Goal: Task Accomplishment & Management: Complete application form

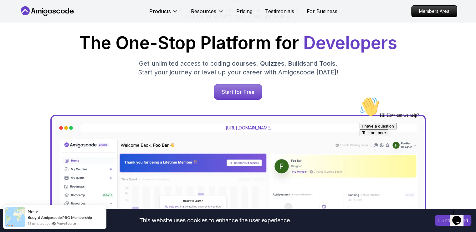
scroll to position [88, 0]
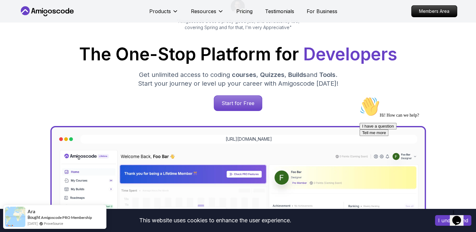
scroll to position [76, 0]
click at [252, 103] on p "Start for Free" at bounding box center [237, 103] width 45 height 14
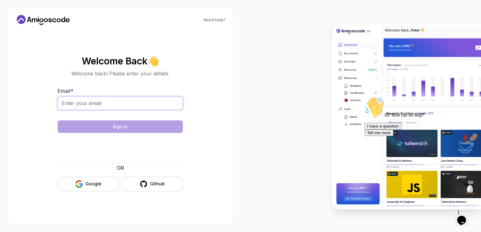
click at [173, 104] on input "Email *" at bounding box center [120, 103] width 125 height 13
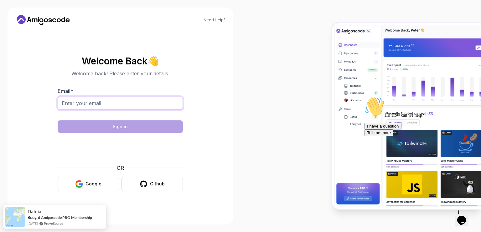
click at [173, 104] on input "Email *" at bounding box center [120, 103] width 125 height 13
type input "[EMAIL_ADDRESS][DOMAIN_NAME]"
click at [150, 102] on input "[EMAIL_ADDRESS][DOMAIN_NAME]" at bounding box center [120, 103] width 125 height 13
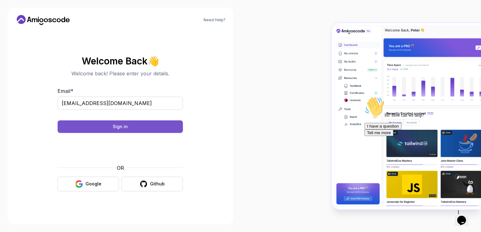
click at [167, 124] on button "Sign in" at bounding box center [120, 126] width 125 height 13
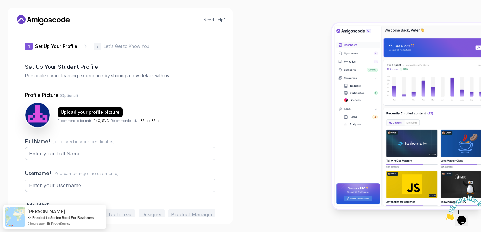
type input "sunnydeer4d865"
click at [99, 154] on input "Full Name* (displayed in your certificates)" at bounding box center [120, 153] width 190 height 13
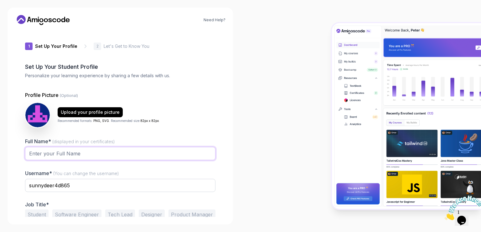
type input "AKSHITA PANDEY"
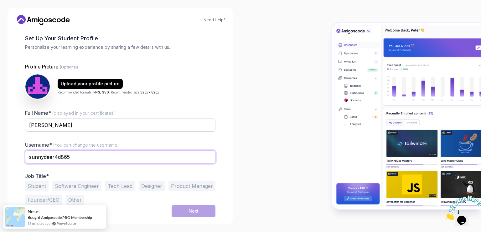
click at [89, 157] on input "sunnydeer4d865" at bounding box center [120, 156] width 190 height 13
type input "s"
type input "akshita511236"
click at [37, 186] on button "Student" at bounding box center [36, 186] width 23 height 10
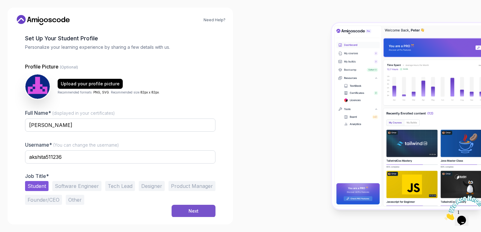
click at [182, 209] on button "Next" at bounding box center [193, 211] width 44 height 13
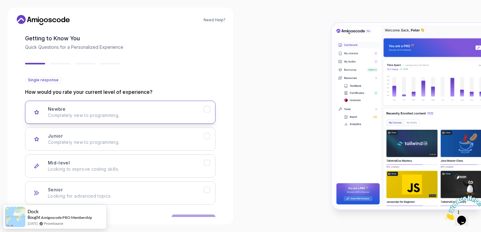
click at [165, 112] on p "Completely new to programming." at bounding box center [126, 115] width 156 height 6
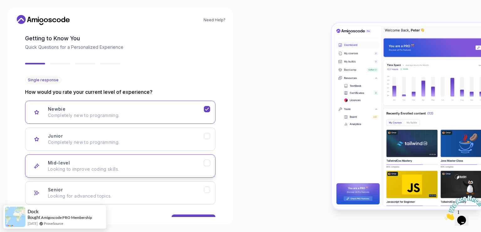
scroll to position [48, 0]
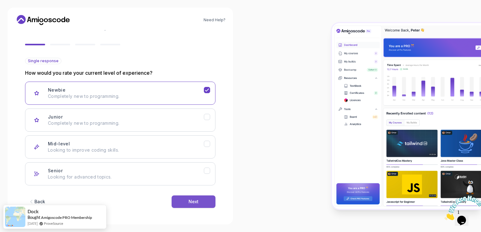
click at [195, 199] on div "Next" at bounding box center [193, 202] width 10 height 6
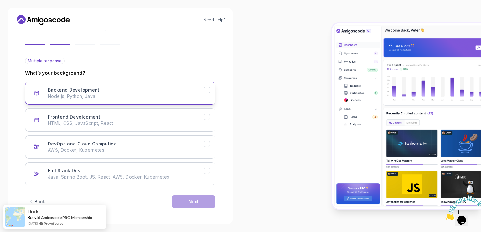
click at [193, 98] on p "Node.js, Python, Java" at bounding box center [126, 96] width 156 height 6
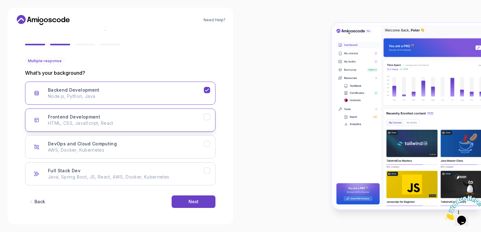
click at [207, 119] on icon "Frontend Development" at bounding box center [207, 117] width 6 height 6
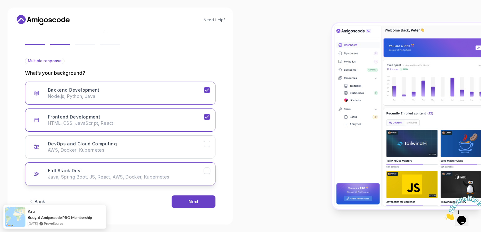
click at [207, 172] on icon "Full Stack Dev" at bounding box center [207, 171] width 6 height 6
click at [206, 141] on icon "DevOps and Cloud Computing" at bounding box center [207, 144] width 6 height 6
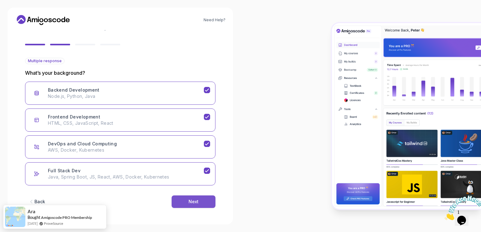
click at [202, 196] on button "Next" at bounding box center [193, 202] width 44 height 13
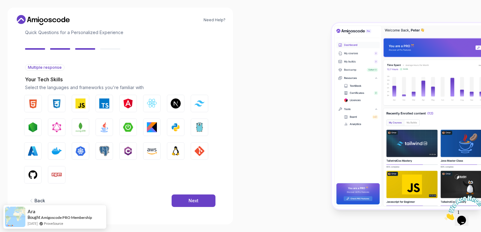
scroll to position [41, 0]
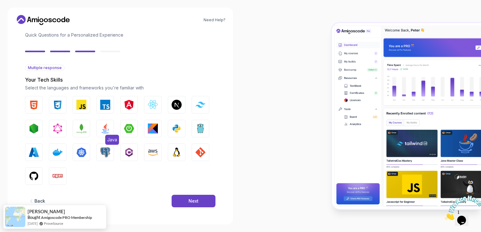
click at [107, 128] on img "button" at bounding box center [105, 129] width 10 height 10
click at [29, 99] on button "HTML" at bounding box center [34, 105] width 18 height 18
click at [56, 100] on img "button" at bounding box center [58, 105] width 10 height 10
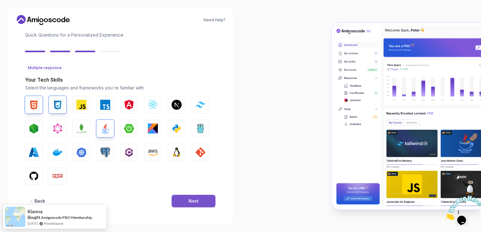
click at [186, 200] on button "Next" at bounding box center [193, 201] width 44 height 13
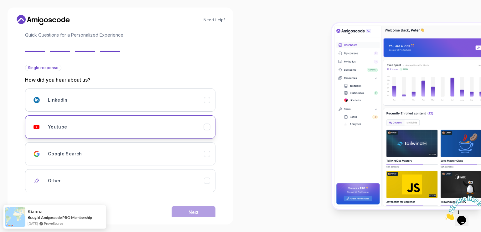
click at [115, 127] on div "Youtube" at bounding box center [126, 127] width 156 height 13
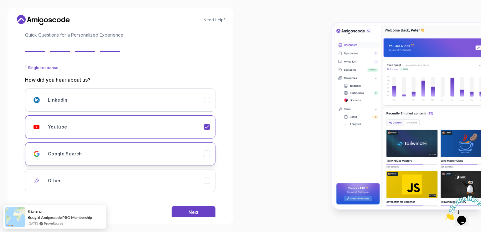
scroll to position [51, 0]
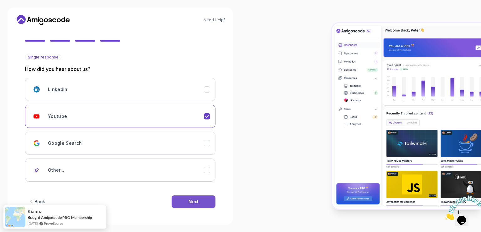
click at [206, 196] on button "Next" at bounding box center [193, 202] width 44 height 13
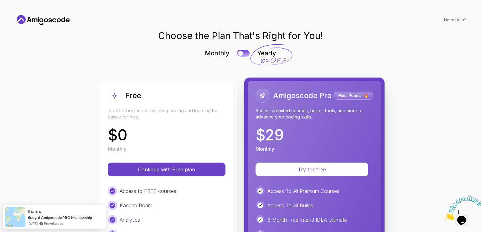
scroll to position [0, 0]
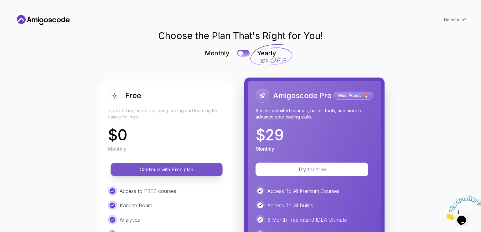
click at [181, 167] on p "Continue with Free plan" at bounding box center [167, 169] width 98 height 7
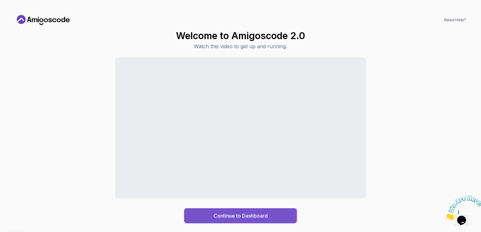
click at [228, 217] on div "Continue to Dashboard" at bounding box center [240, 216] width 54 height 8
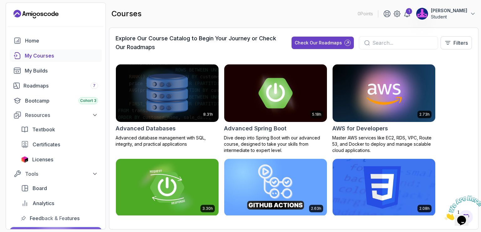
click at [390, 44] on input "text" at bounding box center [402, 43] width 60 height 8
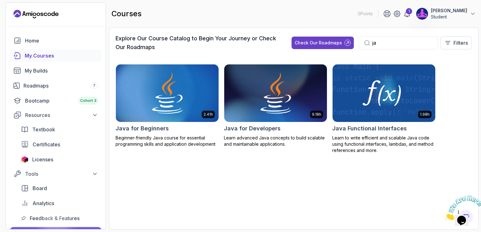
type input "j"
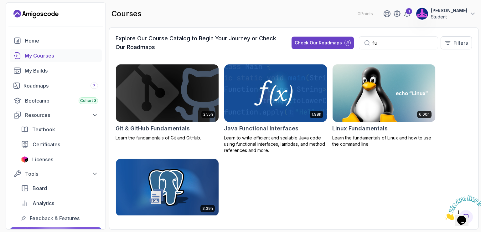
type input "f"
